Goal: Task Accomplishment & Management: Manage account settings

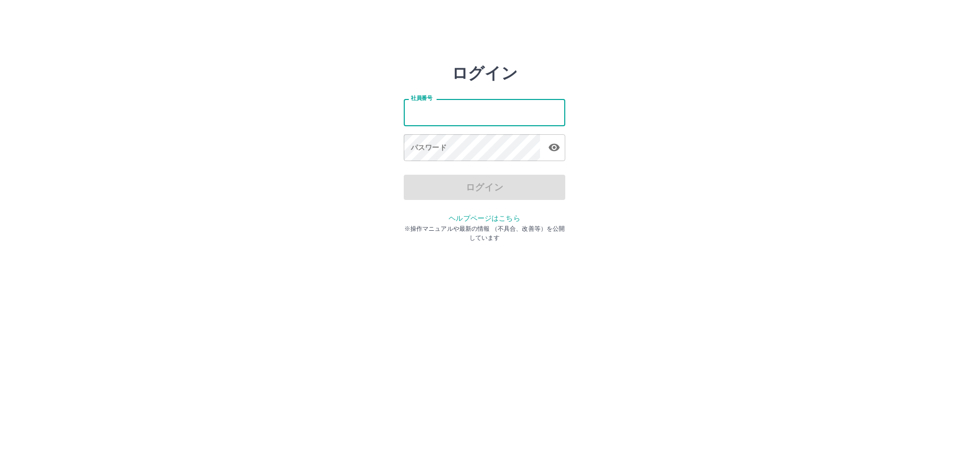
click at [454, 113] on input "社員番号" at bounding box center [485, 112] width 162 height 27
paste input "*******"
type input "*******"
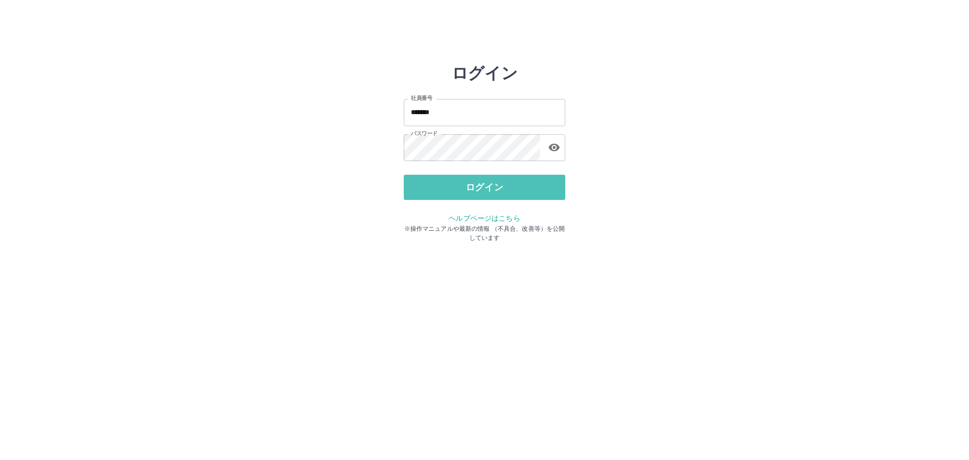
click at [457, 187] on button "ログイン" at bounding box center [485, 187] width 162 height 25
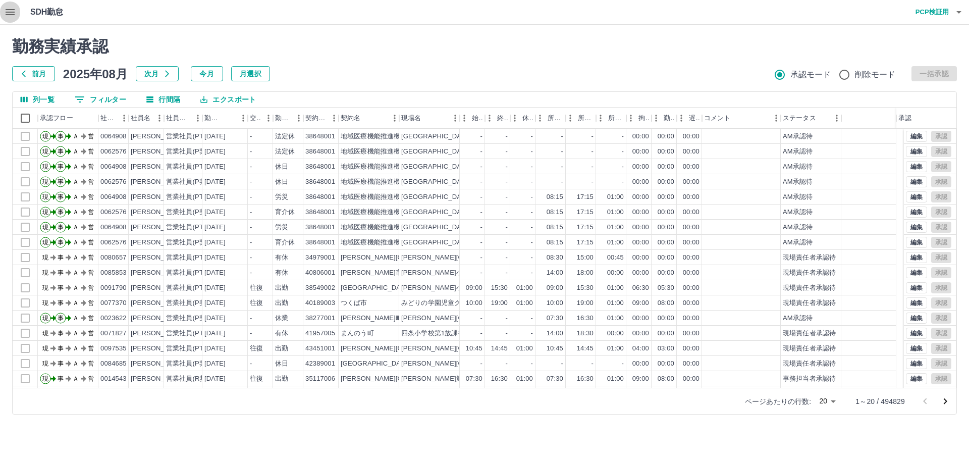
click at [8, 8] on icon "button" at bounding box center [10, 12] width 12 height 12
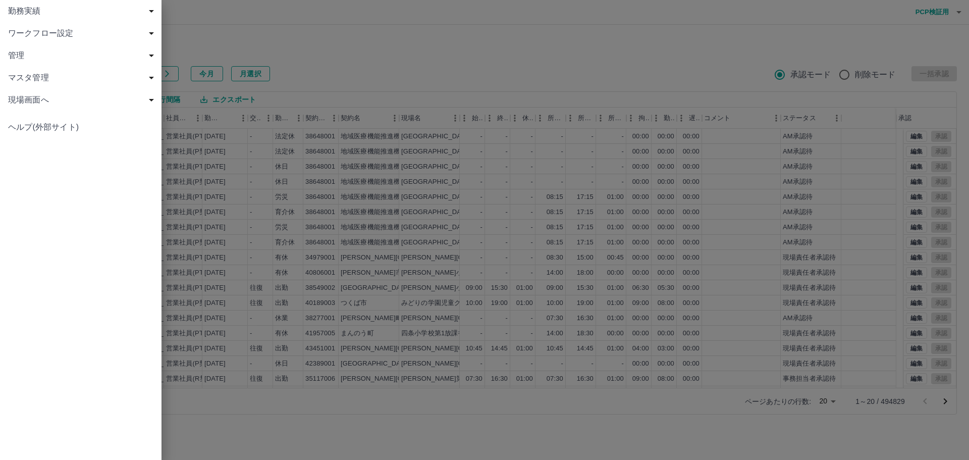
click at [34, 34] on span "ワークフロー設定" at bounding box center [82, 33] width 149 height 12
click at [46, 56] on span "契約と現場責任者・AM" at bounding box center [85, 55] width 135 height 12
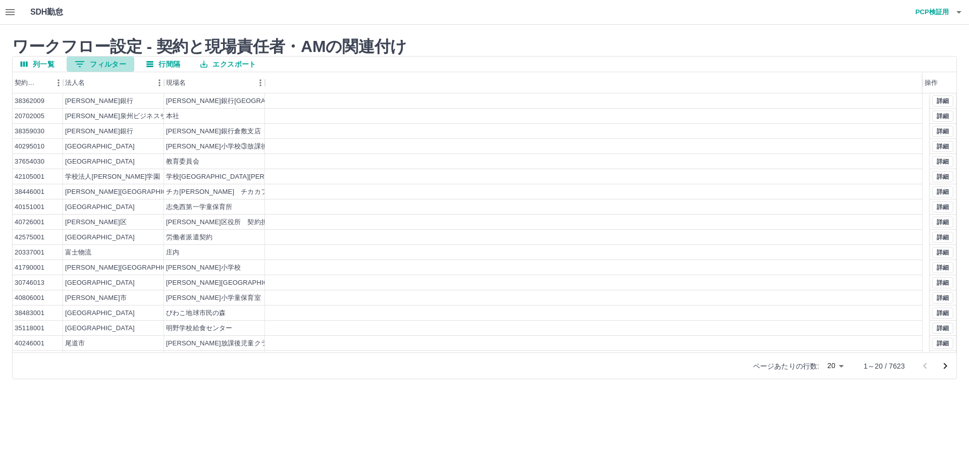
click at [113, 64] on button "0 フィルター" at bounding box center [101, 64] width 68 height 15
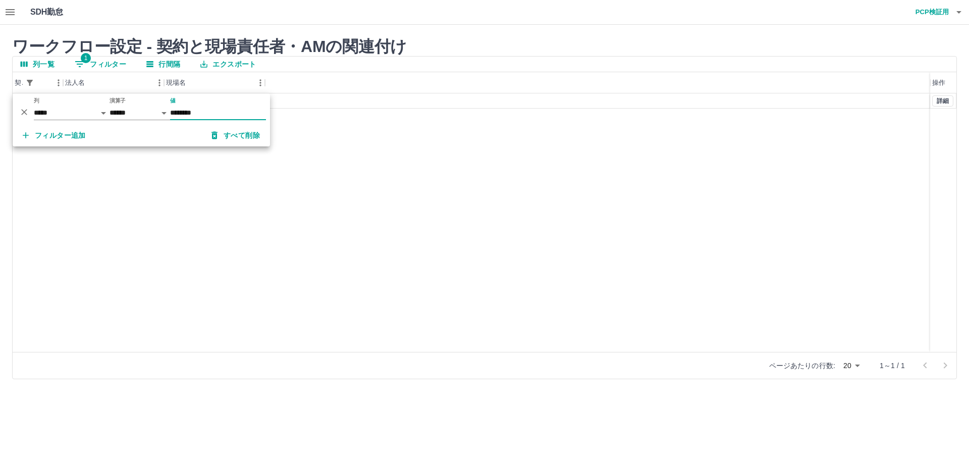
type input "********"
click at [416, 102] on div at bounding box center [598, 100] width 666 height 15
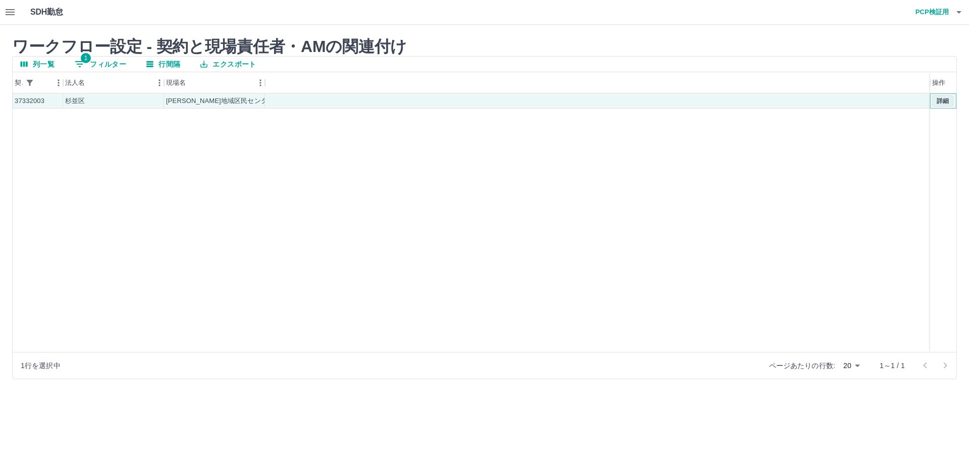
click at [943, 102] on button "詳細" at bounding box center [943, 100] width 21 height 11
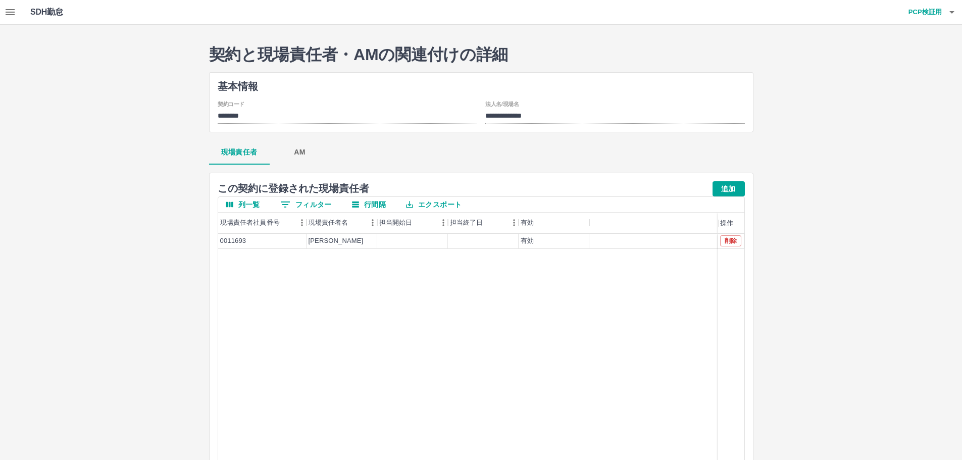
click at [293, 155] on button "AM" at bounding box center [300, 152] width 61 height 24
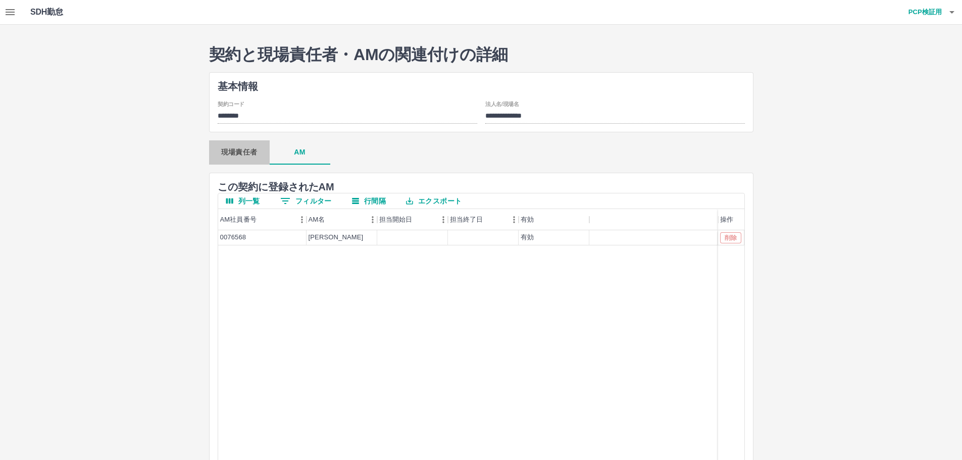
click at [241, 150] on button "現場責任者" at bounding box center [239, 152] width 61 height 24
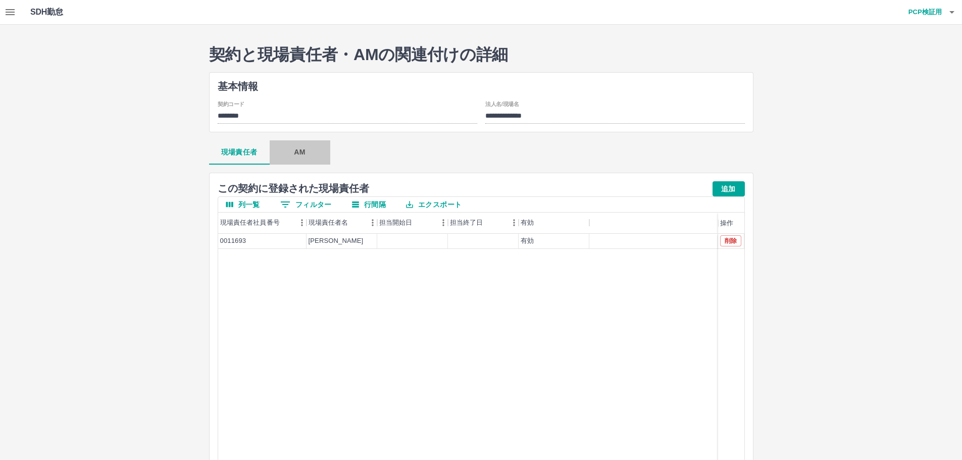
click at [299, 148] on button "AM" at bounding box center [300, 152] width 61 height 24
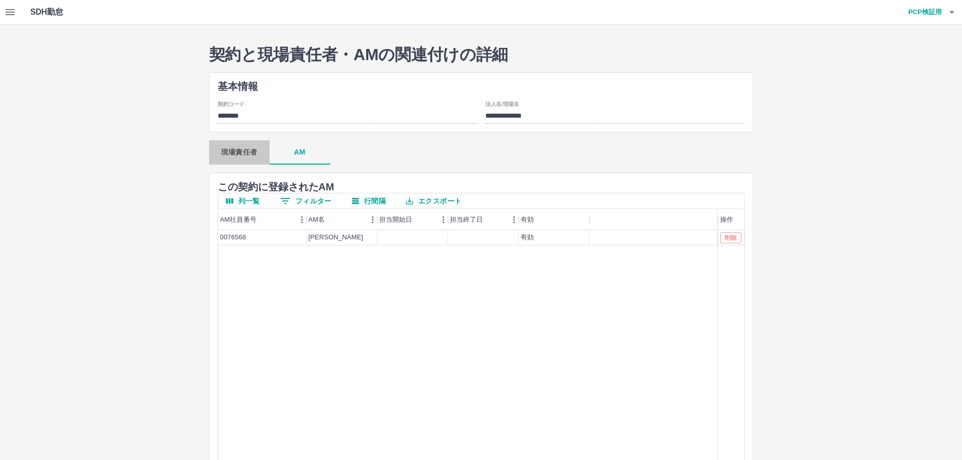
click at [260, 158] on button "現場責任者" at bounding box center [239, 152] width 61 height 24
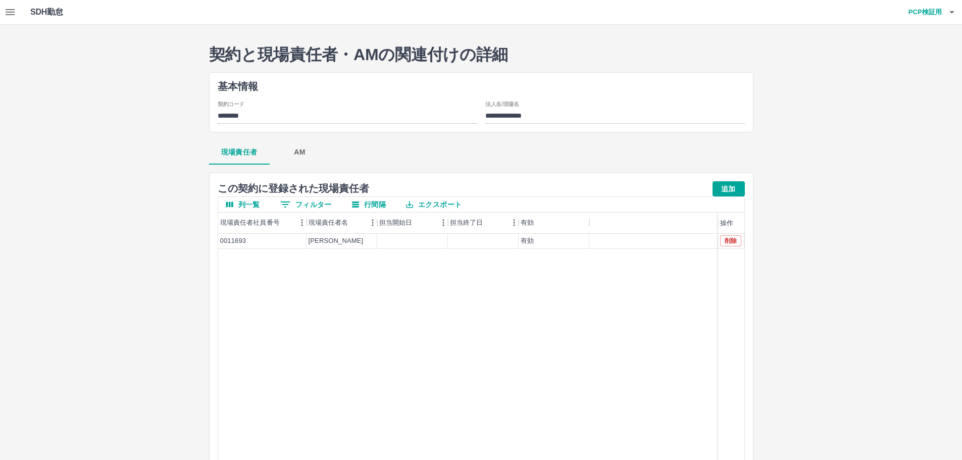
click at [918, 12] on h4 "PCP検証用" at bounding box center [911, 12] width 61 height 24
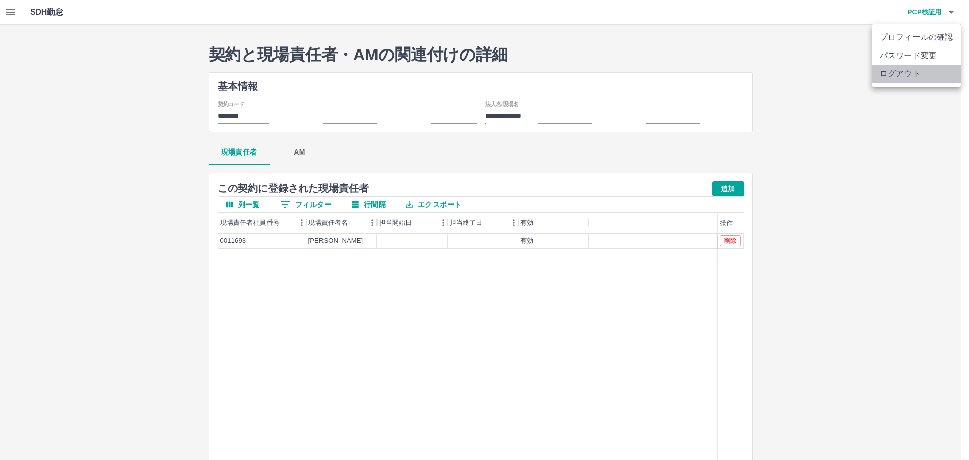
click at [898, 69] on li "ログアウト" at bounding box center [916, 74] width 89 height 18
